Goal: Navigation & Orientation: Find specific page/section

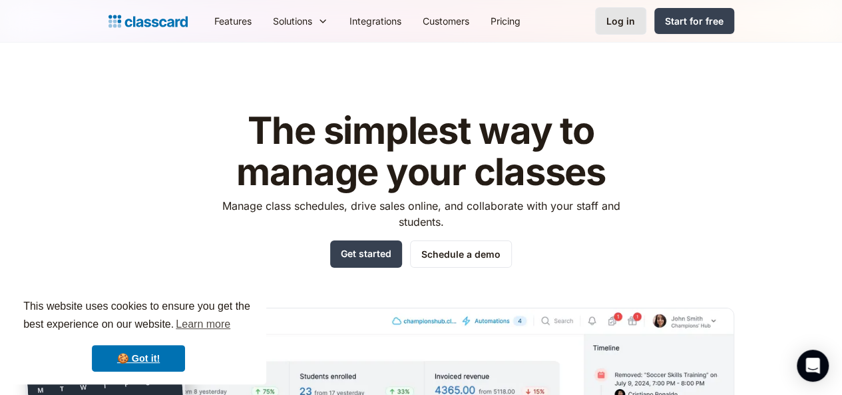
click at [635, 15] on div "Log in" at bounding box center [620, 21] width 29 height 14
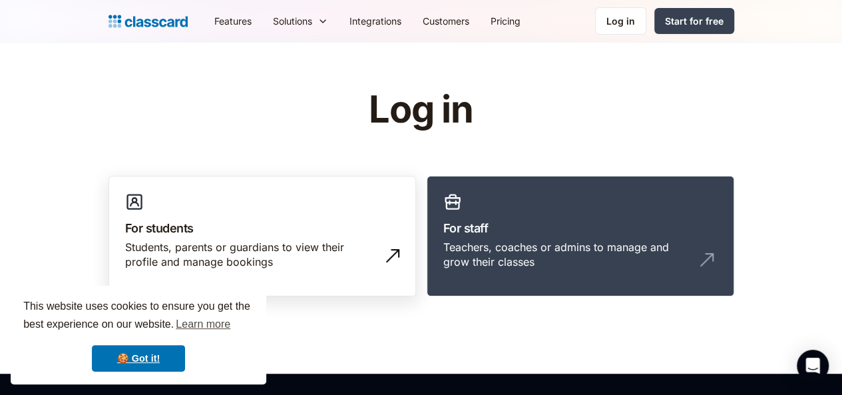
click at [347, 248] on div "Students, parents or guardians to view their profile and manage bookings" at bounding box center [249, 255] width 248 height 30
